Goal: Transaction & Acquisition: Purchase product/service

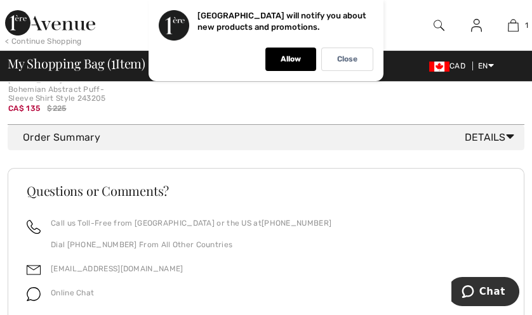
scroll to position [592, 0]
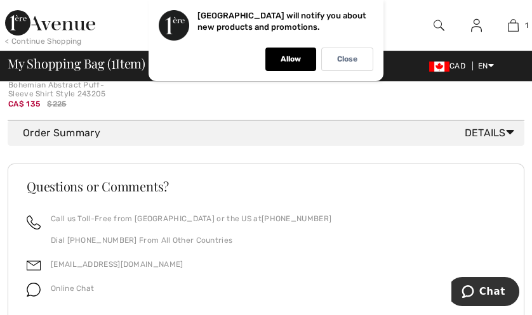
click at [511, 133] on icon at bounding box center [510, 132] width 8 height 13
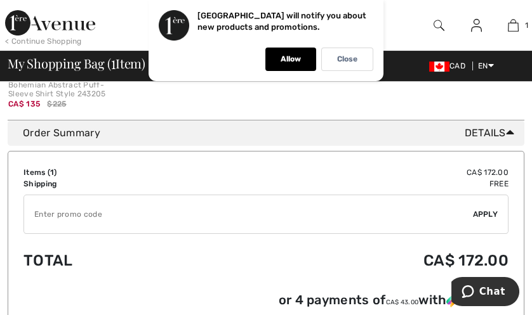
click at [62, 230] on input "TEXT" at bounding box center [248, 214] width 449 height 38
type input "EXTRA15"
click at [491, 213] on span "Apply" at bounding box center [485, 214] width 25 height 11
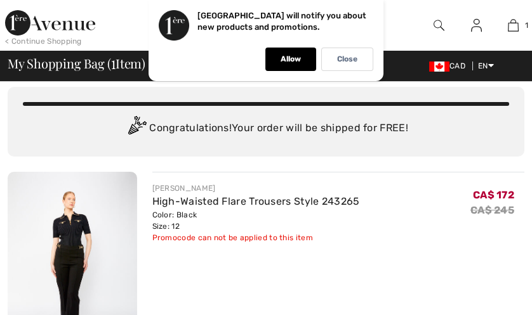
scroll to position [0, 0]
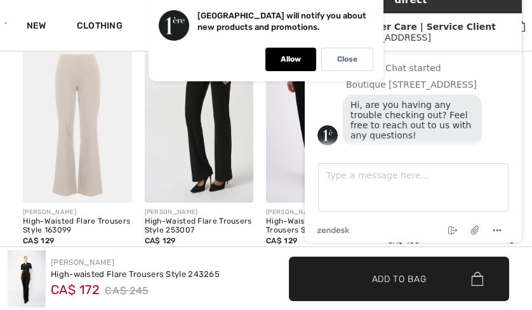
scroll to position [1057, 0]
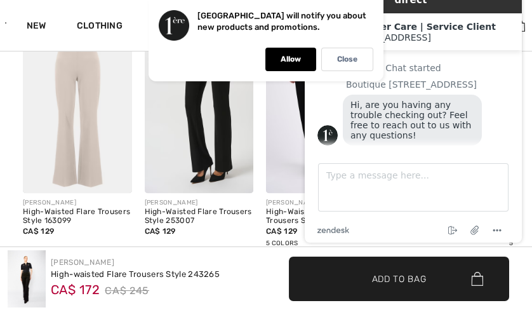
click at [190, 148] on img at bounding box center [199, 111] width 109 height 163
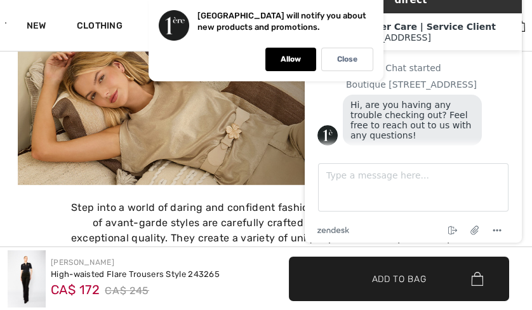
scroll to position [1647, 0]
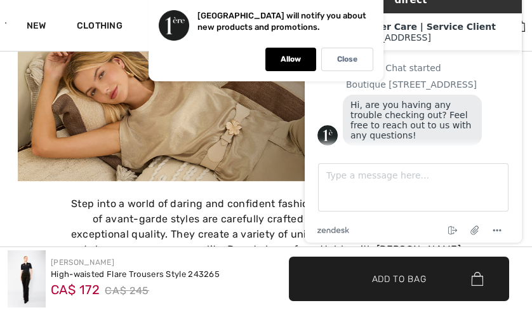
click at [39, 279] on img at bounding box center [27, 278] width 38 height 57
click at [6, 274] on div "Frank Lyman High-waisted Flare Trousers Style 243265 CA$ 172 CA$ 245" at bounding box center [133, 278] width 266 height 57
